Goal: Information Seeking & Learning: Check status

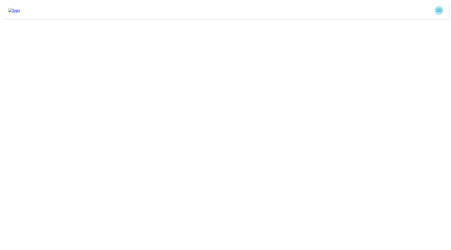
click at [442, 9] on icon "sidemenu" at bounding box center [439, 10] width 6 height 6
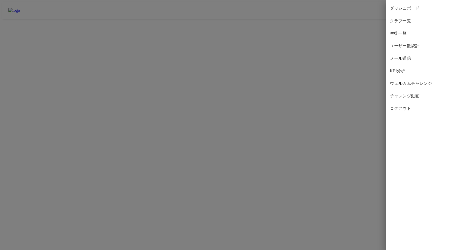
click at [399, 5] on div "ダッシュボード" at bounding box center [417, 8] width 65 height 13
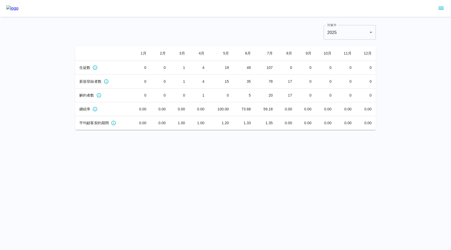
click at [438, 10] on icon "sidemenu" at bounding box center [441, 8] width 6 height 6
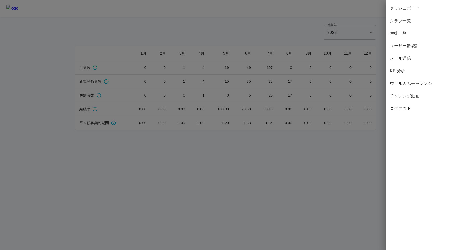
click at [403, 33] on span "生徒一覧" at bounding box center [418, 33] width 57 height 6
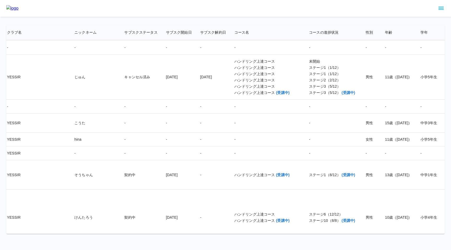
scroll to position [375, 174]
click at [196, 134] on td "-" at bounding box center [213, 139] width 34 height 14
click at [162, 136] on td "-" at bounding box center [179, 139] width 34 height 14
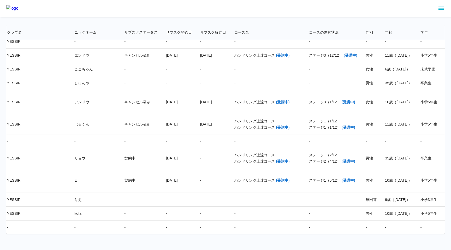
scroll to position [0, 174]
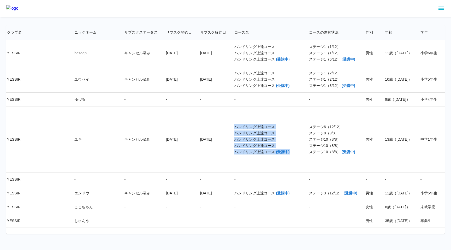
drag, startPoint x: 196, startPoint y: 126, endPoint x: 253, endPoint y: 155, distance: 63.7
click at [253, 155] on td "ハンドリング上達コース ハンドリング上達コース ハンドリング上達コース ハンドリング上達コース ハンドリング上達コース (受講中)" at bounding box center [267, 139] width 75 height 66
click at [253, 154] on div "ハンドリング上達コース (受講中)" at bounding box center [267, 151] width 66 height 5
drag, startPoint x: 196, startPoint y: 127, endPoint x: 238, endPoint y: 133, distance: 43.0
click at [238, 133] on div "ハンドリング上達コース ハンドリング上達コース ハンドリング上達コース ハンドリング上達コース ハンドリング上達コース (受講中)" at bounding box center [267, 139] width 66 height 30
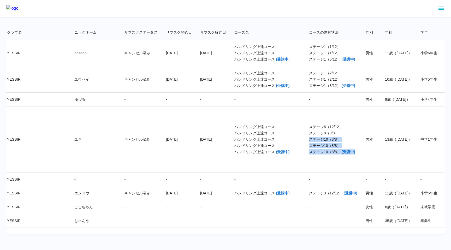
drag, startPoint x: 270, startPoint y: 140, endPoint x: 317, endPoint y: 153, distance: 48.5
click at [317, 153] on div "ステージ6（12/12） ステージ8（9/8） ステージ10（8/8） ステージ10（8/8） ステージ10（8/8） (受講中)" at bounding box center [333, 139] width 48 height 30
click at [309, 139] on div "ステージ10（8/8）" at bounding box center [333, 139] width 48 height 5
drag, startPoint x: 270, startPoint y: 139, endPoint x: 321, endPoint y: 152, distance: 52.5
click at [321, 152] on td "ステージ6（12/12） ステージ8（9/8） ステージ10（8/8） ステージ10（8/8） ステージ10（8/8） (受講中)" at bounding box center [333, 139] width 57 height 66
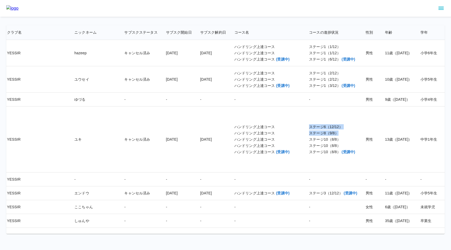
drag, startPoint x: 270, startPoint y: 126, endPoint x: 300, endPoint y: 132, distance: 30.8
click at [309, 132] on div "ステージ6（12/12） ステージ8（9/8） ステージ10（8/8） ステージ10（8/8） ステージ10（8/8） (受講中)" at bounding box center [333, 139] width 48 height 30
click at [309, 132] on div "ステージ8（9/8）" at bounding box center [333, 132] width 48 height 5
drag, startPoint x: 291, startPoint y: 134, endPoint x: 296, endPoint y: 135, distance: 5.8
click at [309, 135] on div "ステージ8（9/8）" at bounding box center [333, 132] width 48 height 5
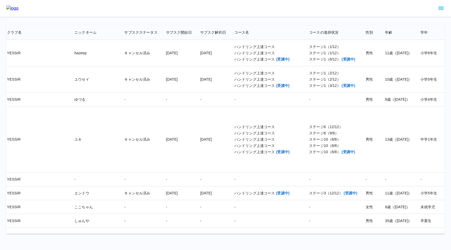
click at [309, 134] on div "ステージ8（9/8）" at bounding box center [333, 132] width 48 height 5
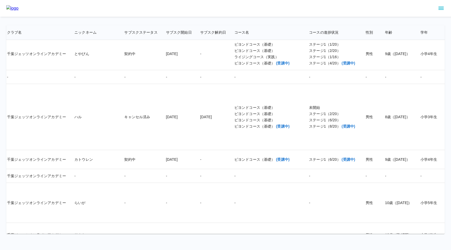
scroll to position [1345, 174]
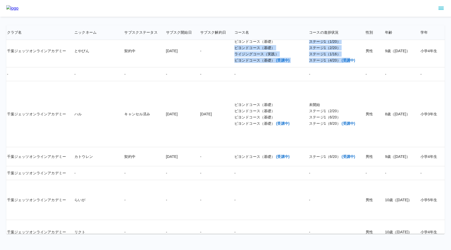
drag, startPoint x: 196, startPoint y: 100, endPoint x: 311, endPoint y: 111, distance: 116.1
click at [311, 50] on div "ステージ1（2/20）" at bounding box center [333, 47] width 48 height 5
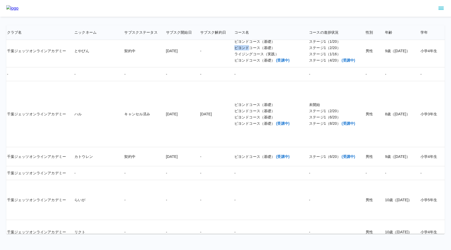
drag, startPoint x: 195, startPoint y: 98, endPoint x: 221, endPoint y: 98, distance: 26.1
click at [234, 50] on div "ビヨンドコース（基礎）" at bounding box center [267, 47] width 66 height 5
drag, startPoint x: 278, startPoint y: 98, endPoint x: 285, endPoint y: 98, distance: 6.3
click at [309, 50] on div "ステージ1（2/20）" at bounding box center [333, 47] width 48 height 5
drag, startPoint x: 302, startPoint y: 99, endPoint x: 197, endPoint y: 96, distance: 104.9
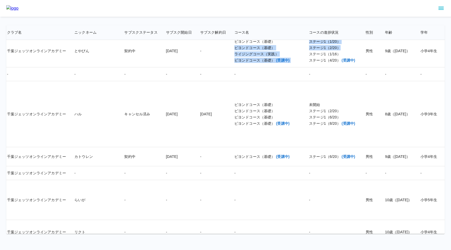
click at [234, 63] on div "ビヨンドコース（基礎） ビヨンドコース（基礎） ライジングコース（実践） ビヨンドコース（基礎） (受講中)" at bounding box center [267, 51] width 66 height 24
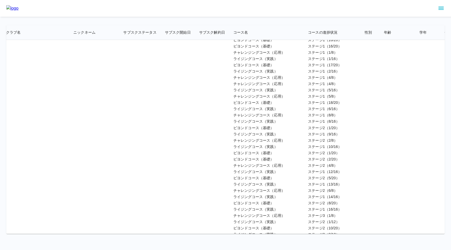
scroll to position [2776, 175]
drag, startPoint x: 194, startPoint y: 74, endPoint x: 235, endPoint y: 88, distance: 43.8
click at [235, 88] on td "ビヨンドコース（基礎） チャレンジングコース（応用） ライジングコース（実践） ビヨンドコース（基礎） ビヨンドコース（基礎） チャレンジングコース（応用） …" at bounding box center [266, 244] width 75 height 458
drag, startPoint x: 195, startPoint y: 99, endPoint x: 243, endPoint y: 111, distance: 49.4
click at [243, 111] on div "ビヨンドコース（基礎） チャレンジングコース（応用） ライジングコース（実践） ビヨンドコース（基礎） ビヨンドコース（基礎） チャレンジングコース（応用） …" at bounding box center [266, 244] width 66 height 450
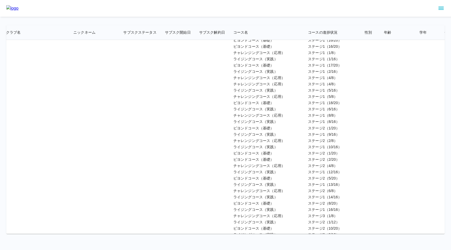
click at [195, 149] on td "-" at bounding box center [212, 244] width 34 height 458
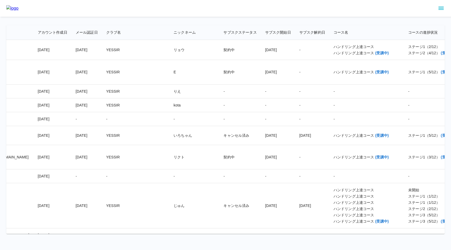
scroll to position [475, 75]
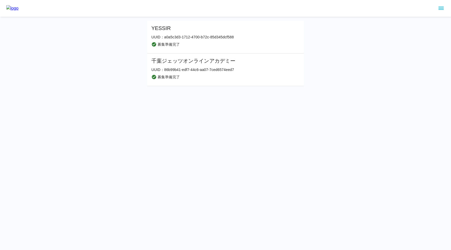
click at [325, 63] on div "YESSIR UUID： a0a5c3d3-1712-4700-b72c-85d345dcf588 募集準備完了 [PERSON_NAME]ジェッツオンライン…" at bounding box center [225, 43] width 451 height 86
